Goal: Transaction & Acquisition: Purchase product/service

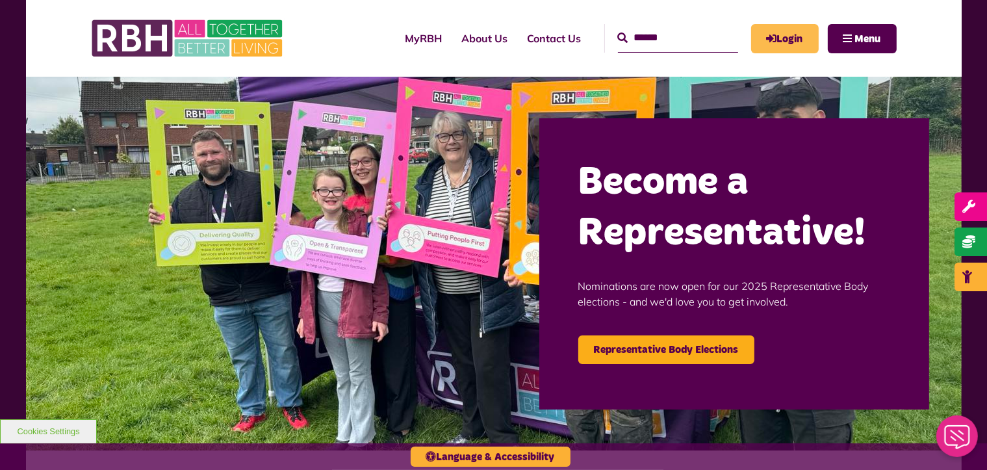
click at [788, 45] on link "Login" at bounding box center [785, 38] width 68 height 29
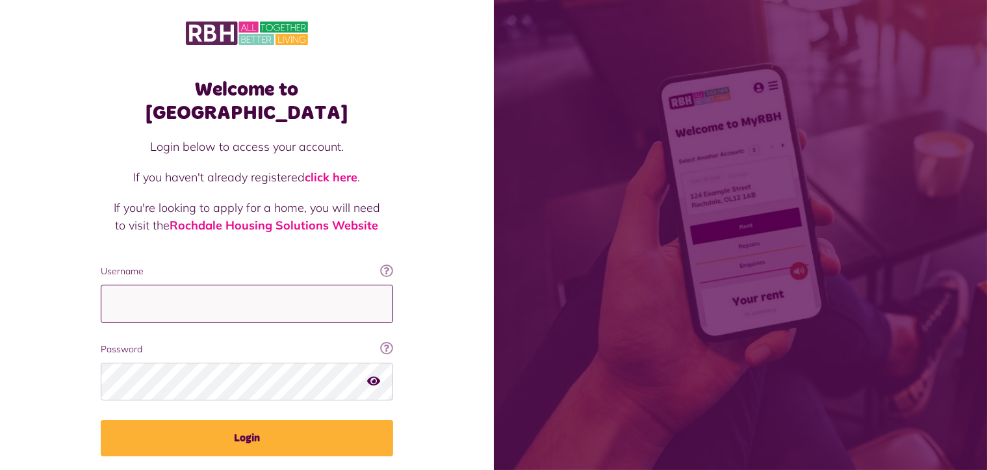
click at [285, 285] on input "Username" at bounding box center [247, 304] width 292 height 38
type input "**********"
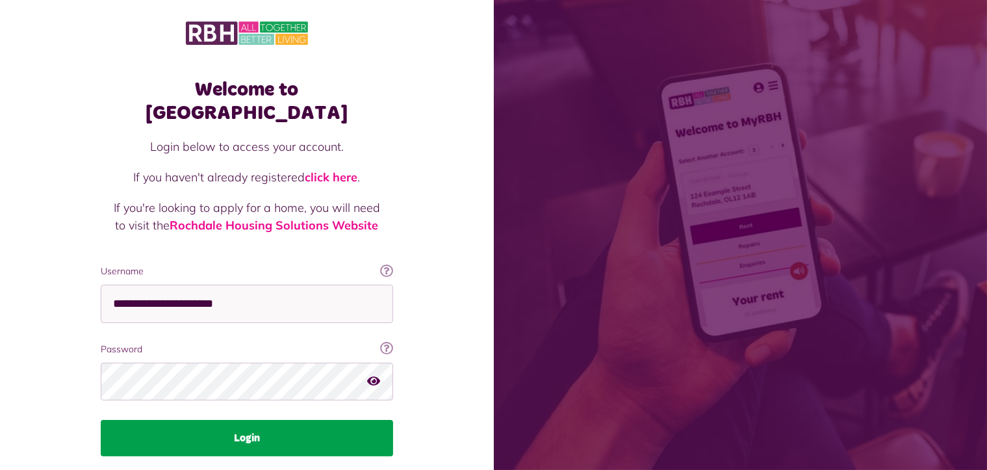
drag, startPoint x: 250, startPoint y: 411, endPoint x: 244, endPoint y: 407, distance: 6.9
click at [248, 420] on button "Login" at bounding box center [247, 438] width 292 height 36
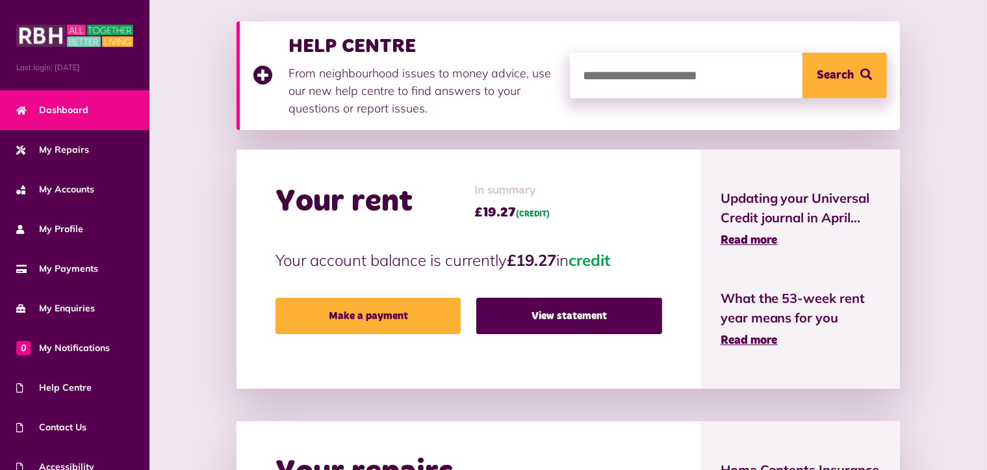
scroll to position [195, 0]
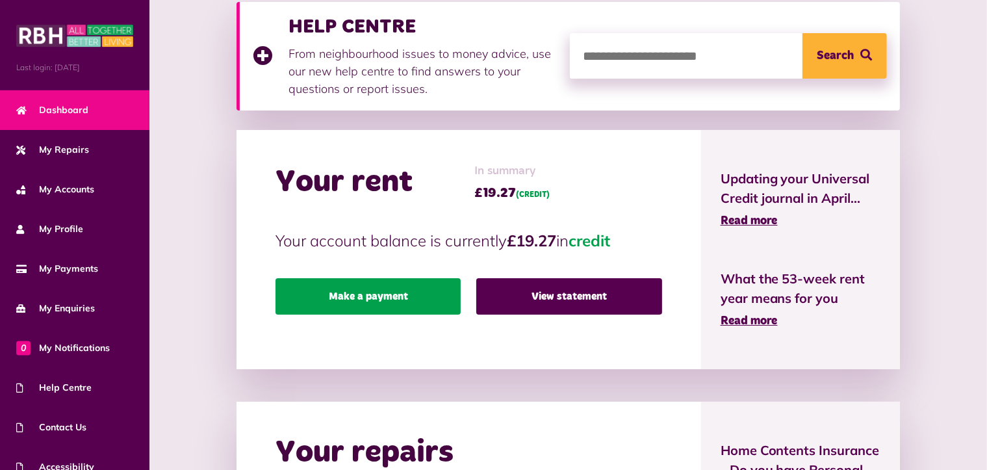
click at [399, 295] on link "Make a payment" at bounding box center [368, 296] width 185 height 36
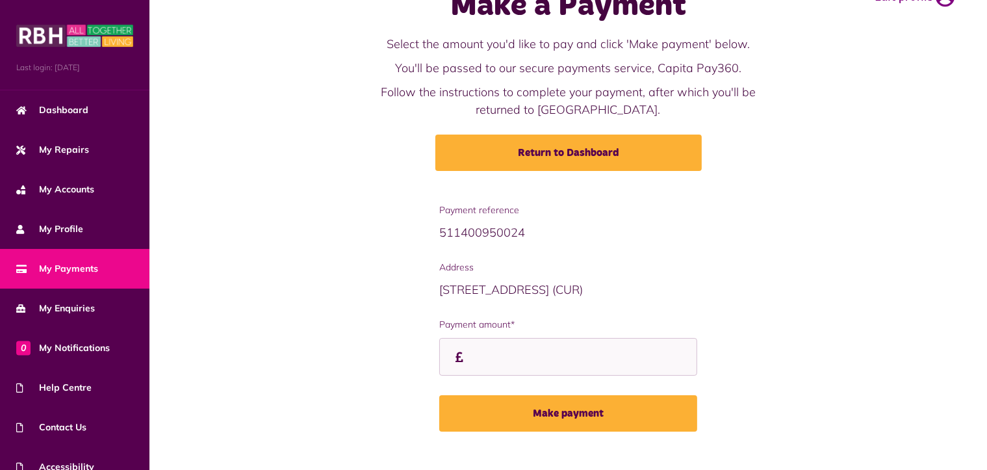
scroll to position [65, 0]
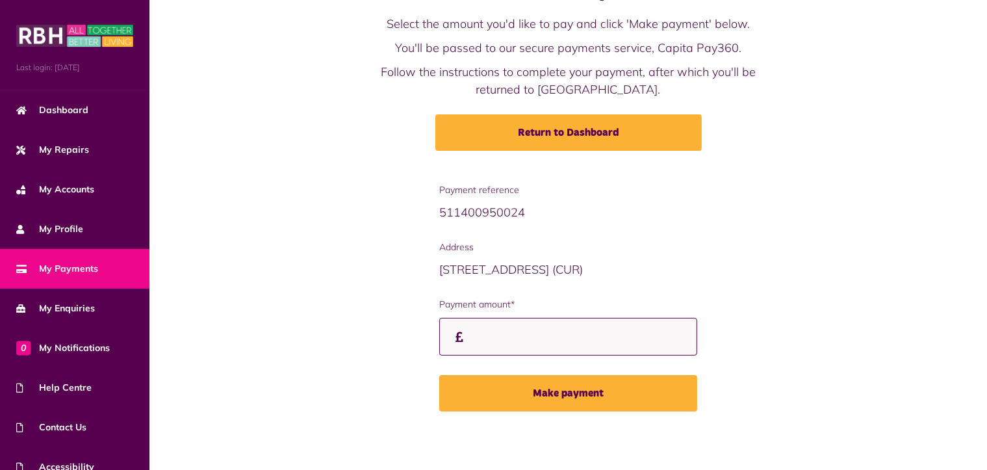
click at [492, 330] on input "Payment amount*" at bounding box center [567, 337] width 257 height 38
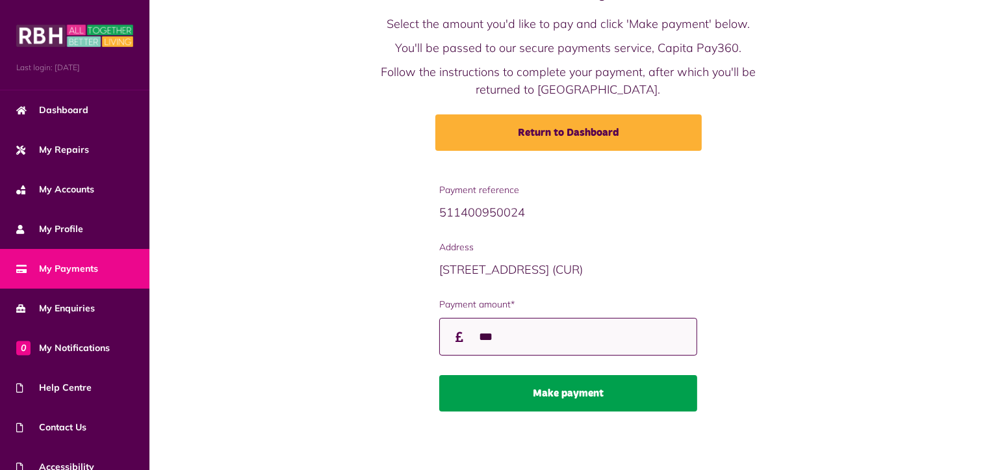
type input "***"
click at [488, 388] on button "Make payment" at bounding box center [567, 393] width 257 height 36
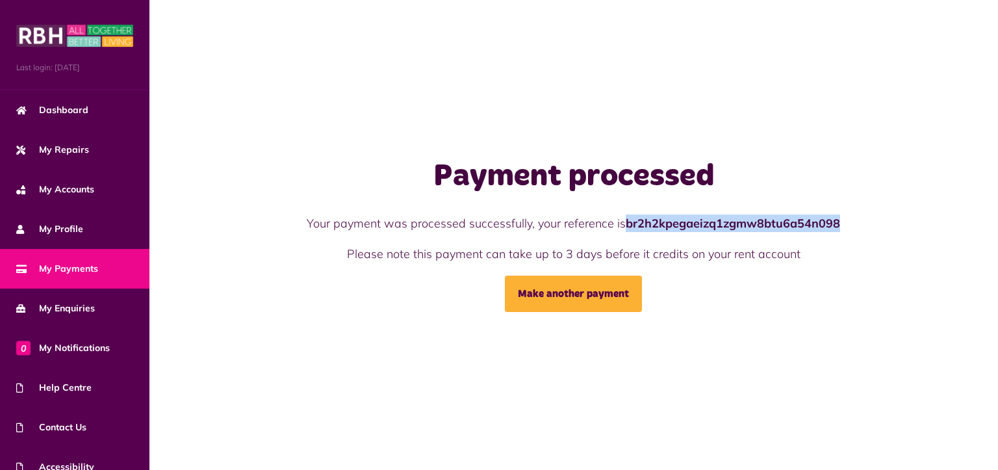
drag, startPoint x: 628, startPoint y: 222, endPoint x: 827, endPoint y: 226, distance: 198.9
click at [840, 206] on div "Payment processed Your payment was processed successfully, your reference is br…" at bounding box center [574, 235] width 694 height 155
copy strong "br2h2kpegaeizq1zgmw8btu6a54n098"
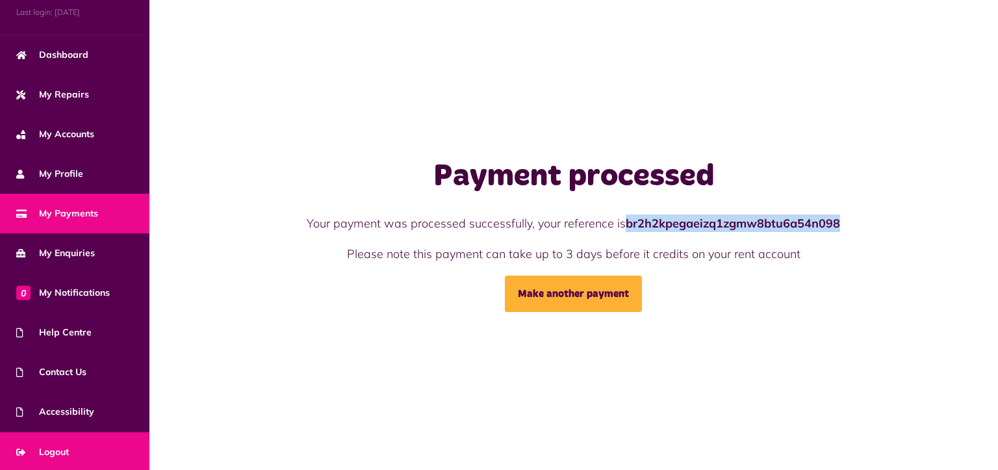
click at [83, 435] on link "Logout" at bounding box center [74, 452] width 149 height 40
